Goal: Contribute content

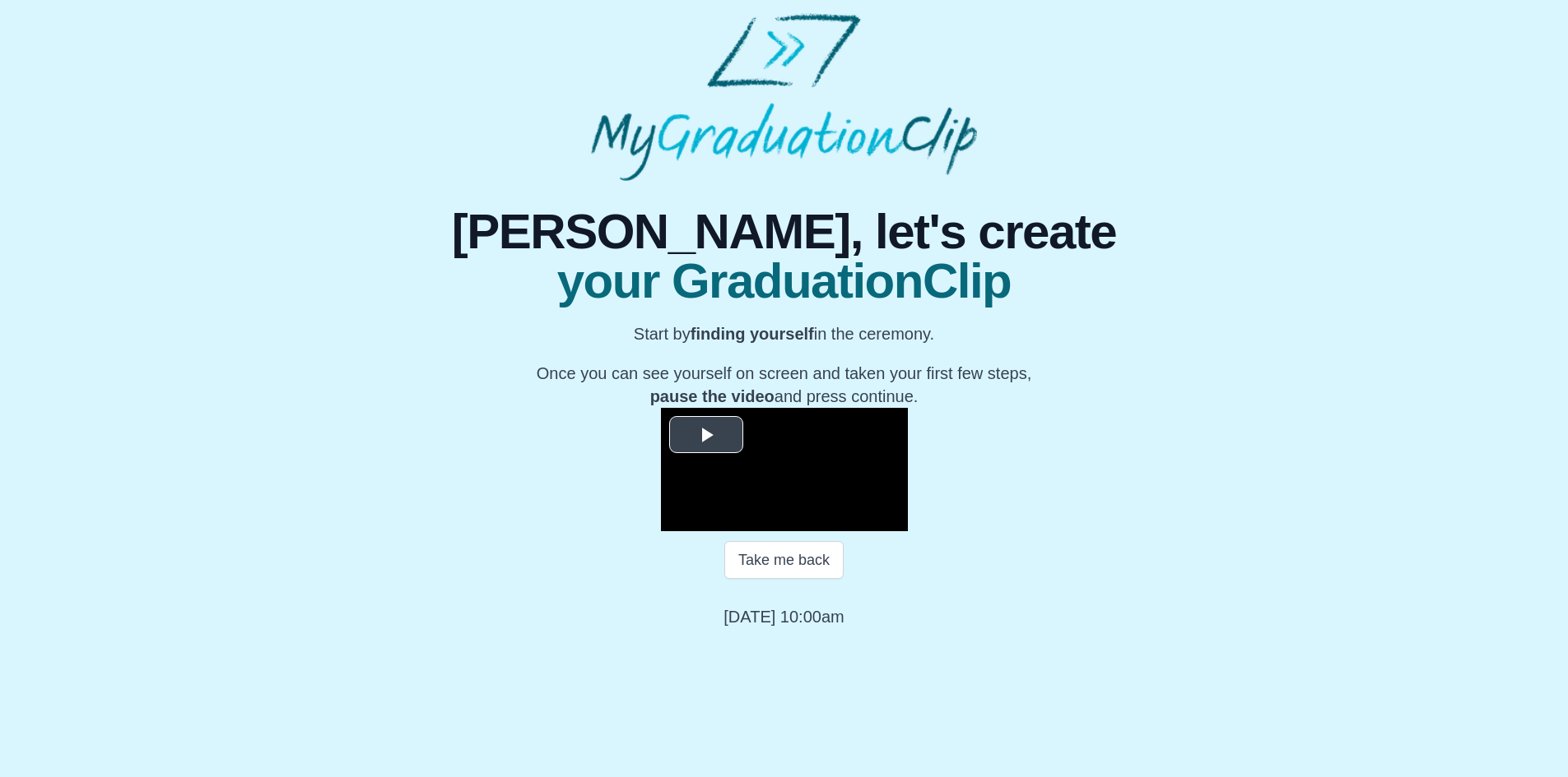
scroll to position [136, 0]
click at [707, 434] on span "Video Player" at bounding box center [707, 434] width 0 height 0
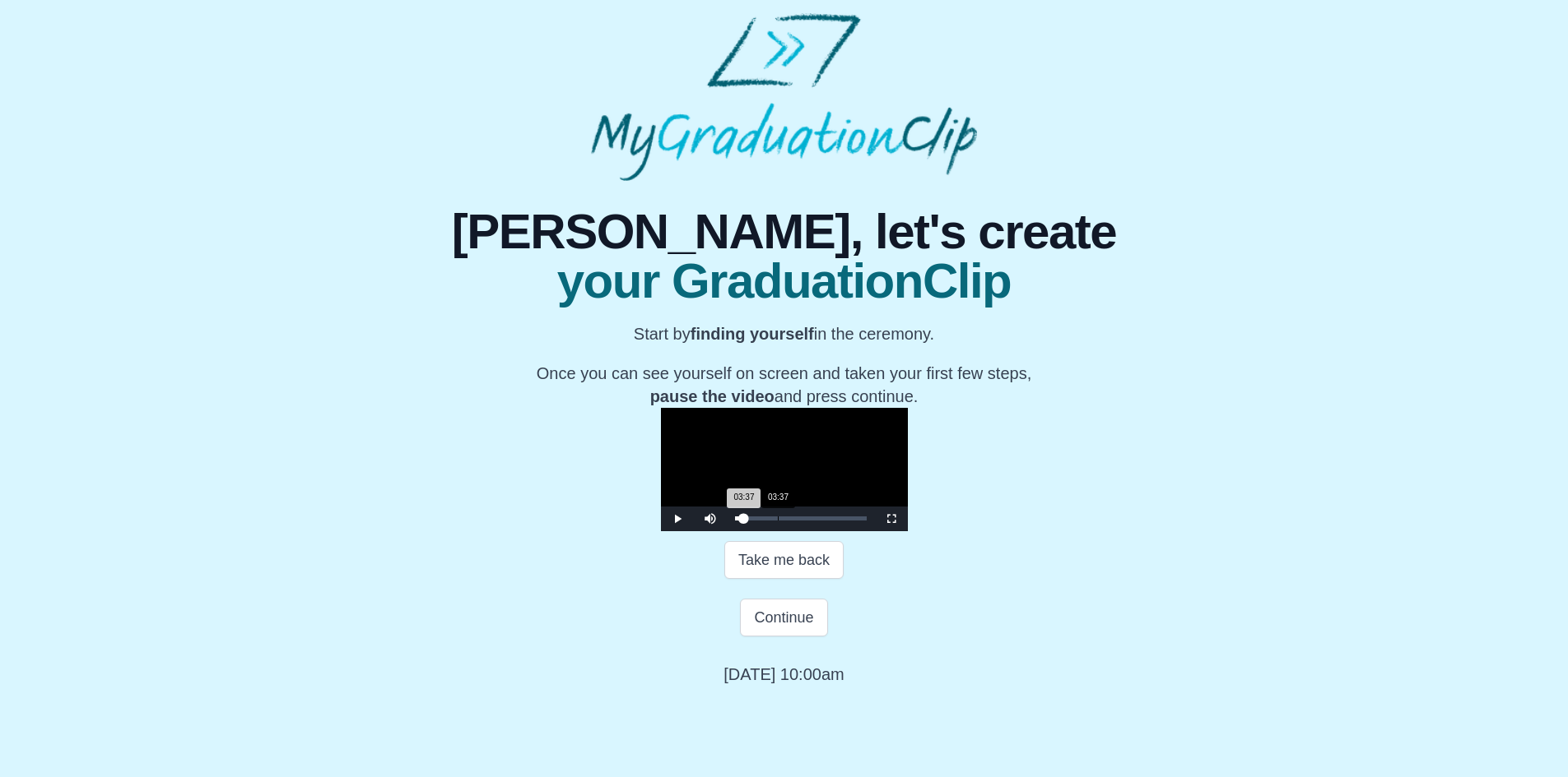
drag, startPoint x: 513, startPoint y: 653, endPoint x: 551, endPoint y: 654, distance: 38.0
click at [735, 521] on div "03:37 Progress : 0%" at bounding box center [739, 518] width 9 height 4
click at [729, 520] on div "Volume Level" at bounding box center [734, 518] width 9 height 3
click at [678, 519] on span "Video Player" at bounding box center [678, 519] width 0 height 0
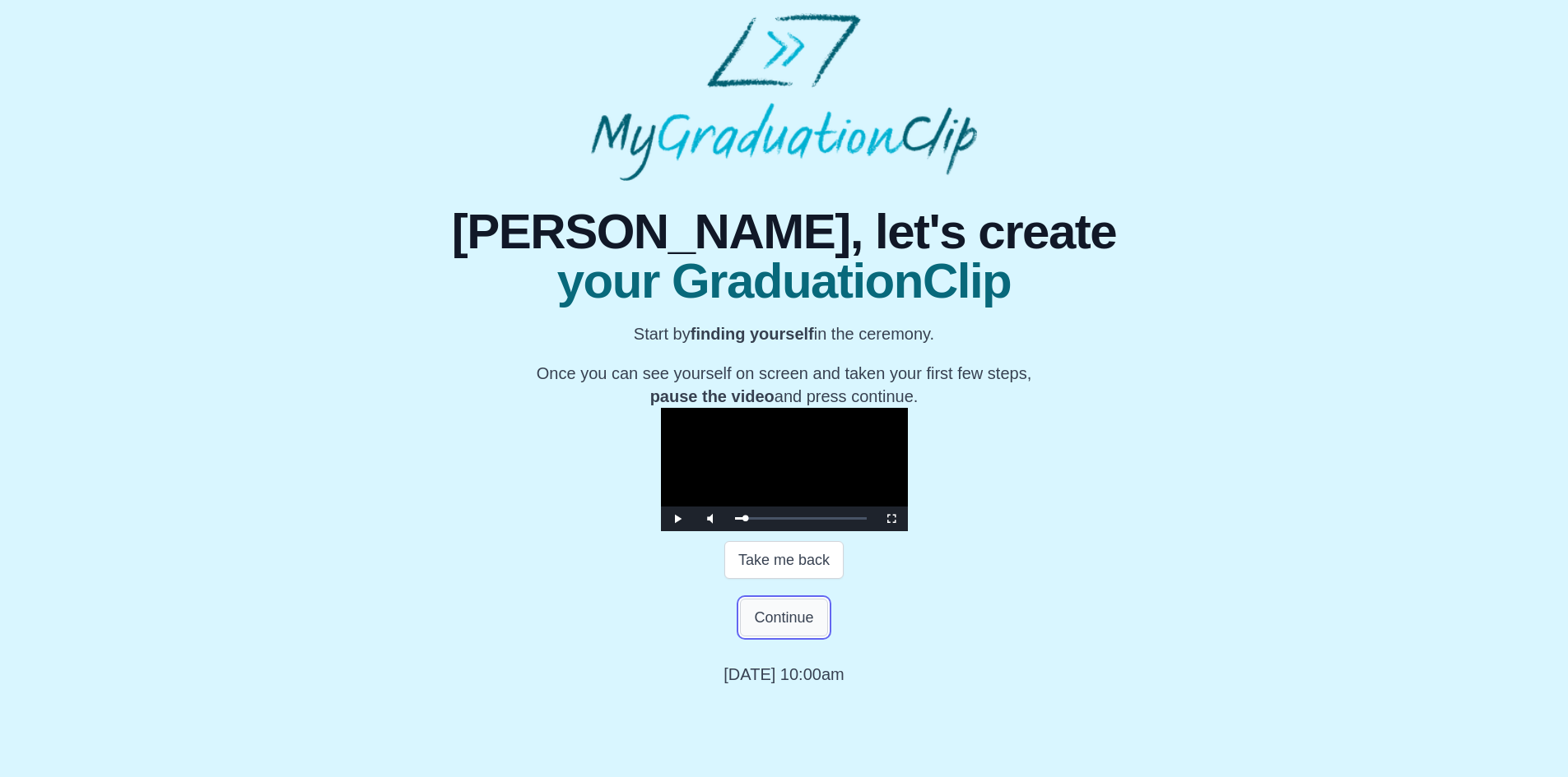
click at [786, 637] on button "Continue" at bounding box center [784, 617] width 88 height 38
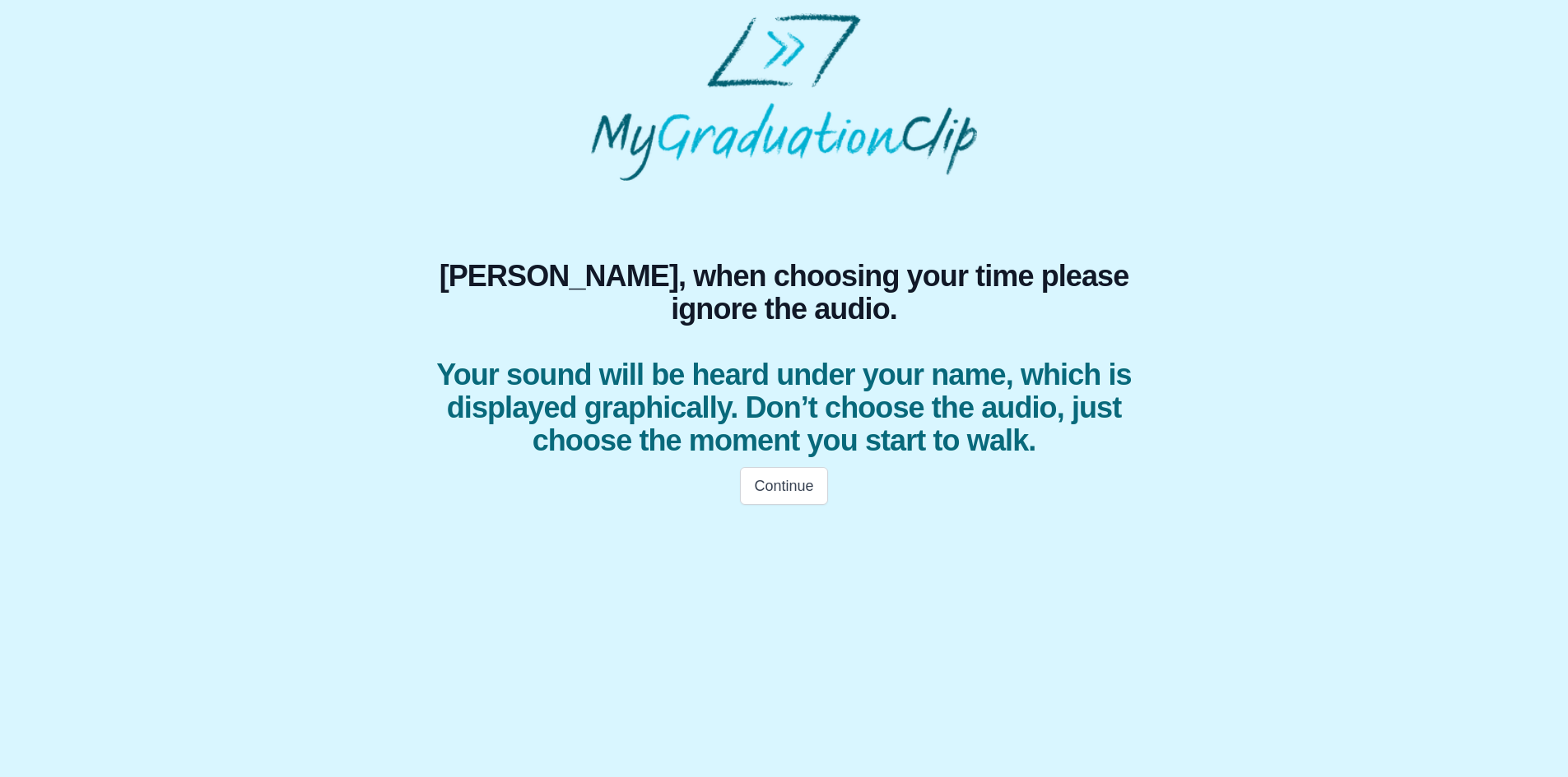
scroll to position [0, 0]
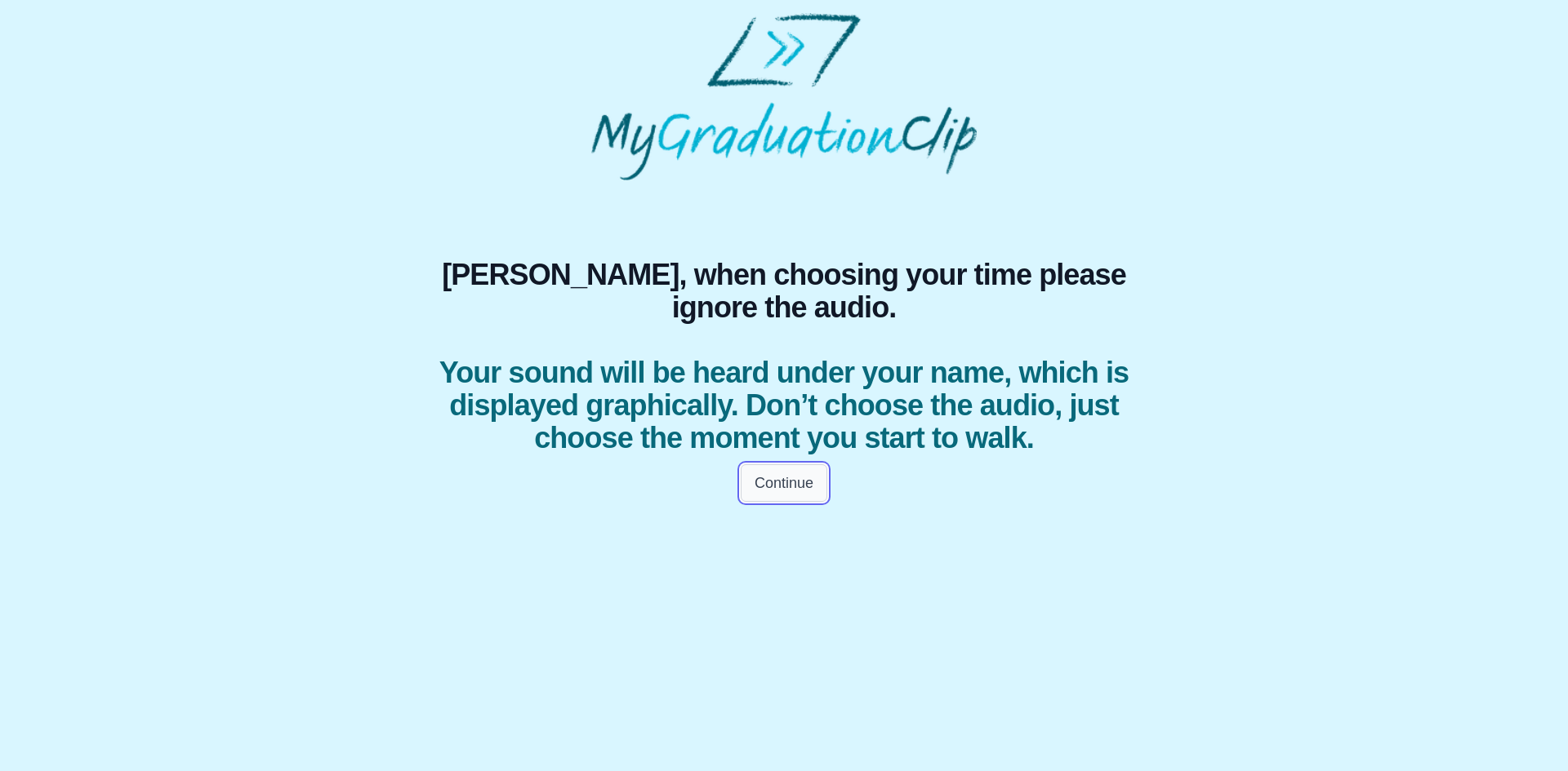
click at [791, 502] on button "Continue" at bounding box center [784, 483] width 87 height 37
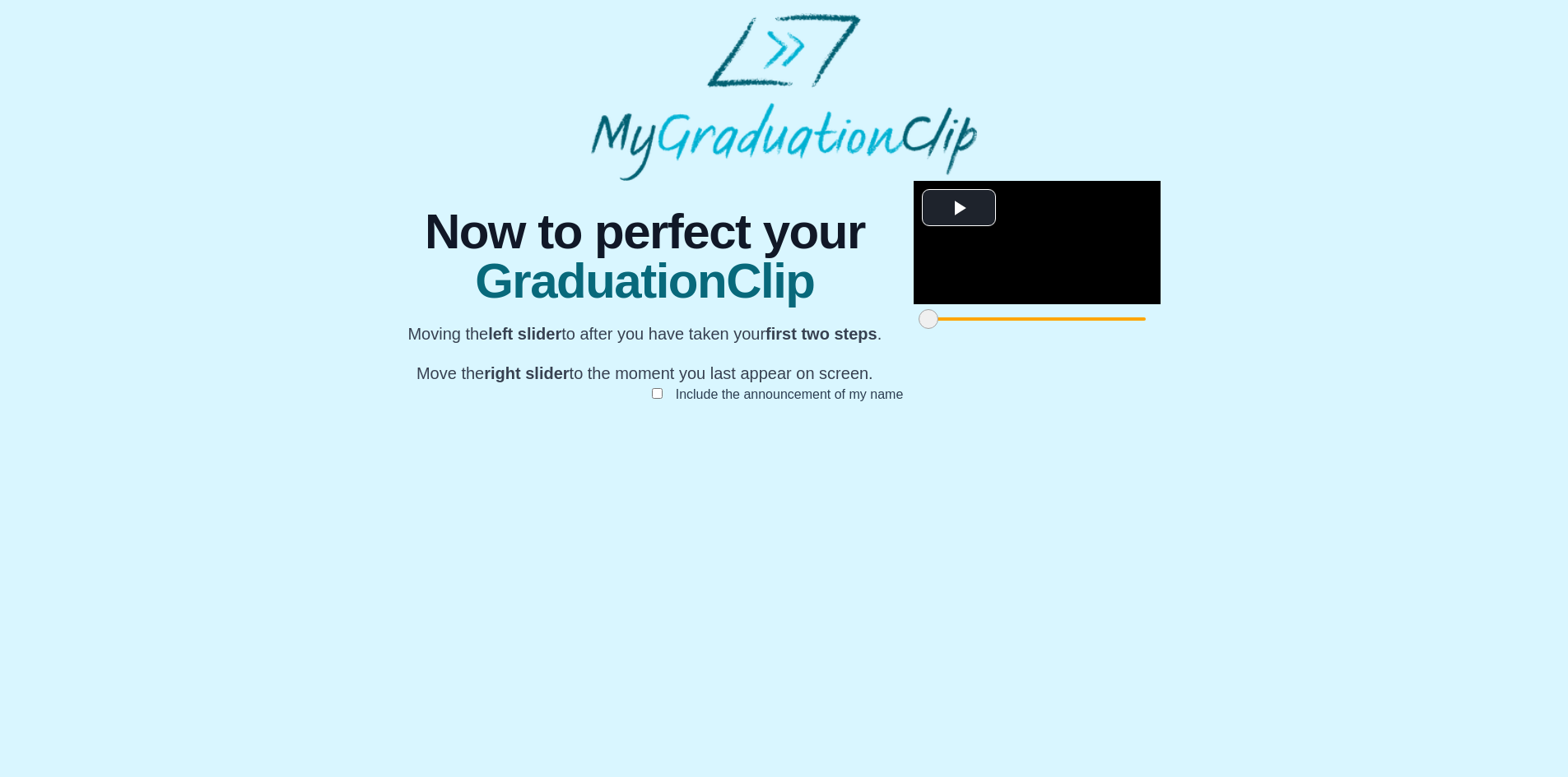
scroll to position [96, 0]
drag, startPoint x: 448, startPoint y: 697, endPoint x: 666, endPoint y: 696, distance: 218.0
click at [1136, 329] on span at bounding box center [1146, 318] width 20 height 20
drag, startPoint x: 1120, startPoint y: 702, endPoint x: 1164, endPoint y: 706, distance: 44.2
click at [1164, 436] on div "**********" at bounding box center [784, 308] width 784 height 255
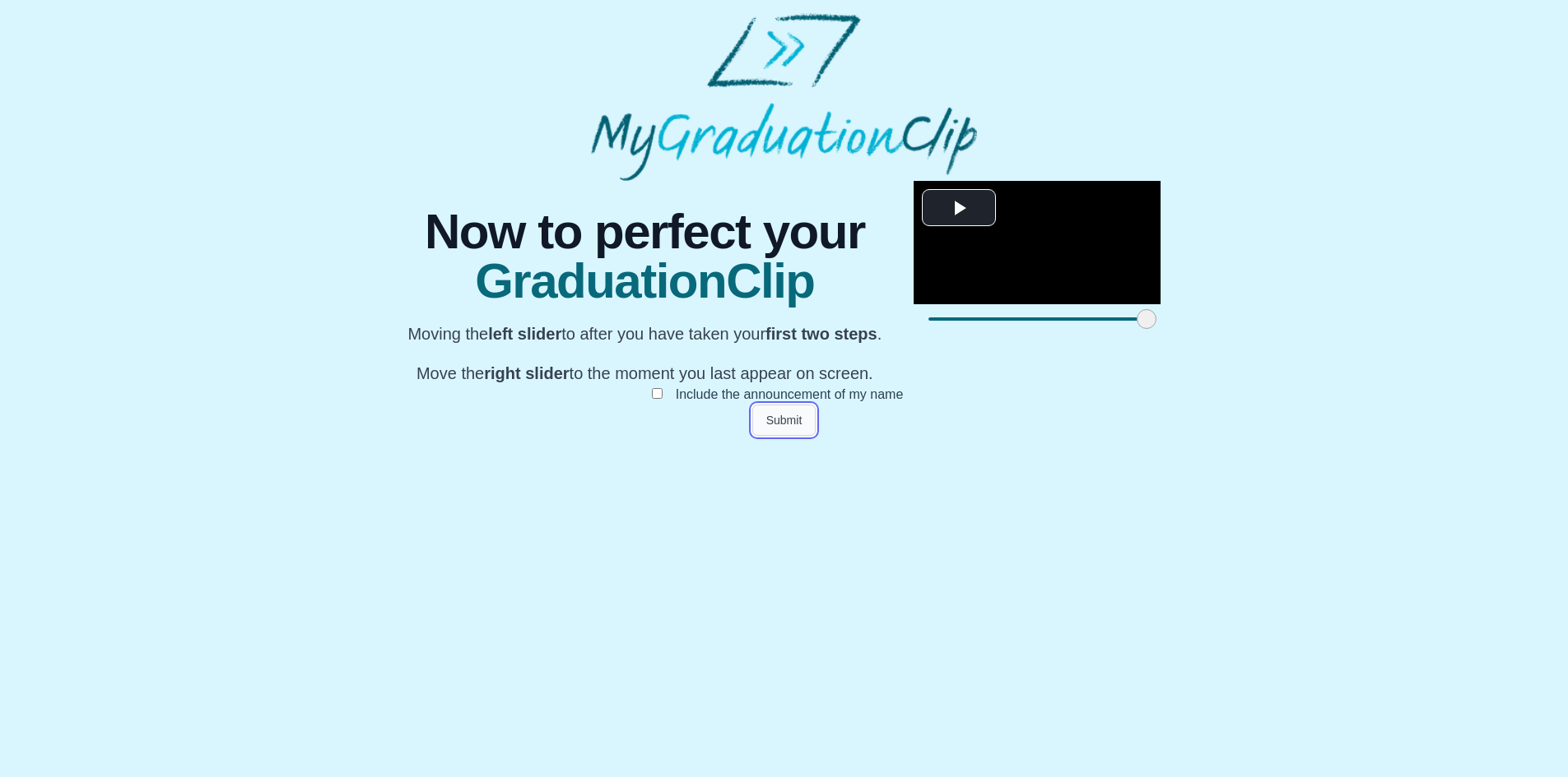
click at [790, 436] on button "Submit" at bounding box center [784, 421] width 64 height 32
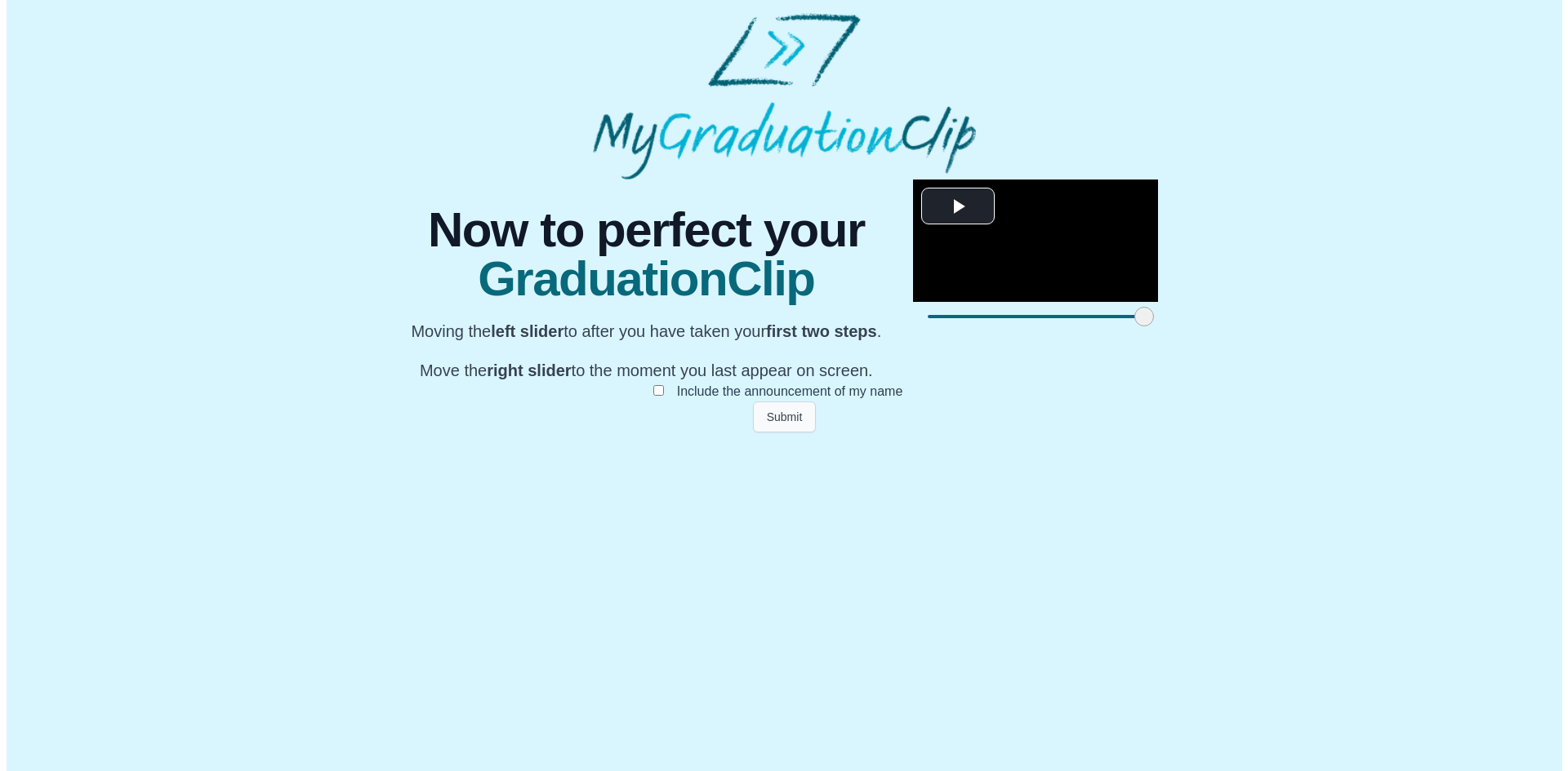
scroll to position [0, 0]
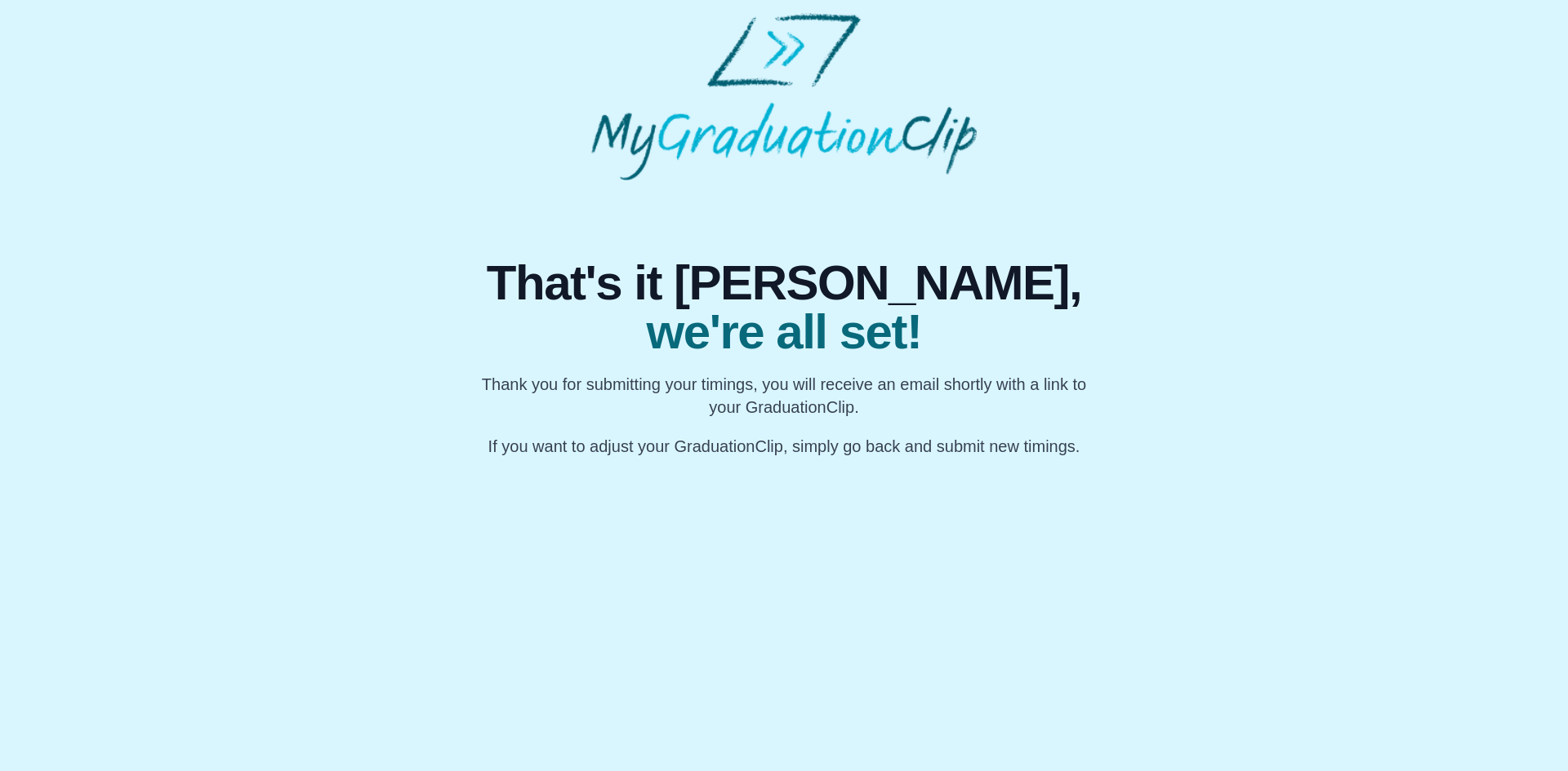
drag, startPoint x: 1039, startPoint y: 537, endPoint x: 890, endPoint y: 529, distance: 149.2
click at [890, 471] on html "That's it [PERSON_NAME], we're all set! Thank you for submitting your timings, …" at bounding box center [784, 235] width 1568 height 471
